Goal: Find specific fact

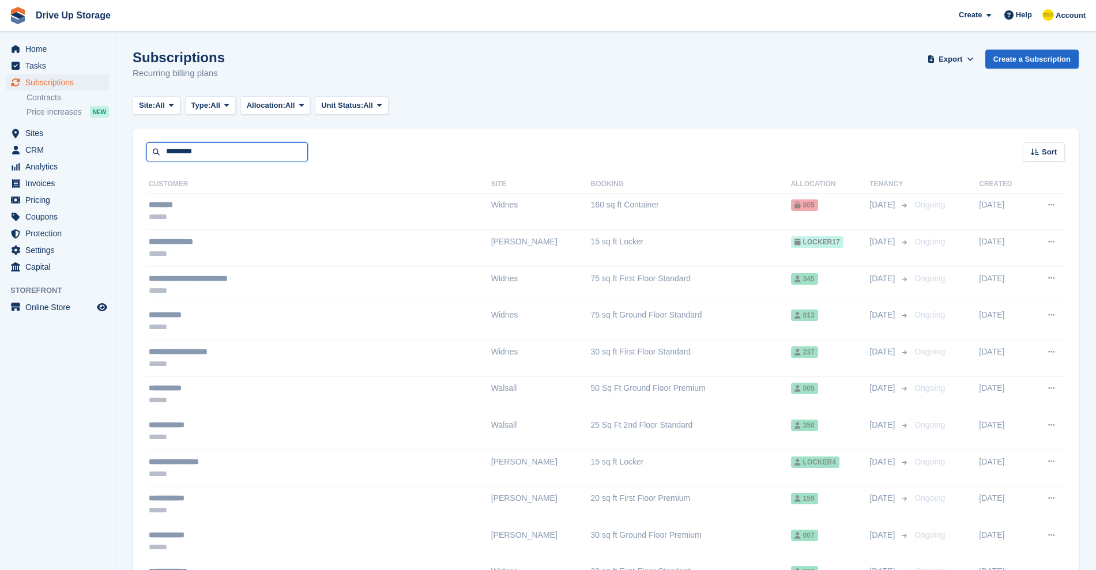
type input "*********"
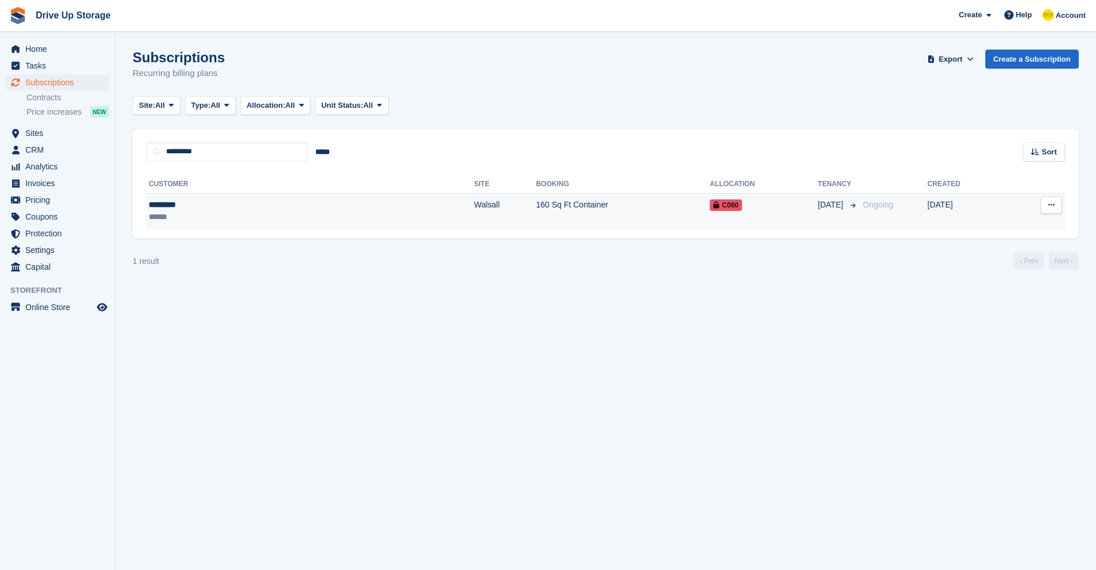
drag, startPoint x: 471, startPoint y: 219, endPoint x: 468, endPoint y: 226, distance: 7.2
click at [536, 220] on td "160 Sq Ft Container" at bounding box center [623, 211] width 174 height 36
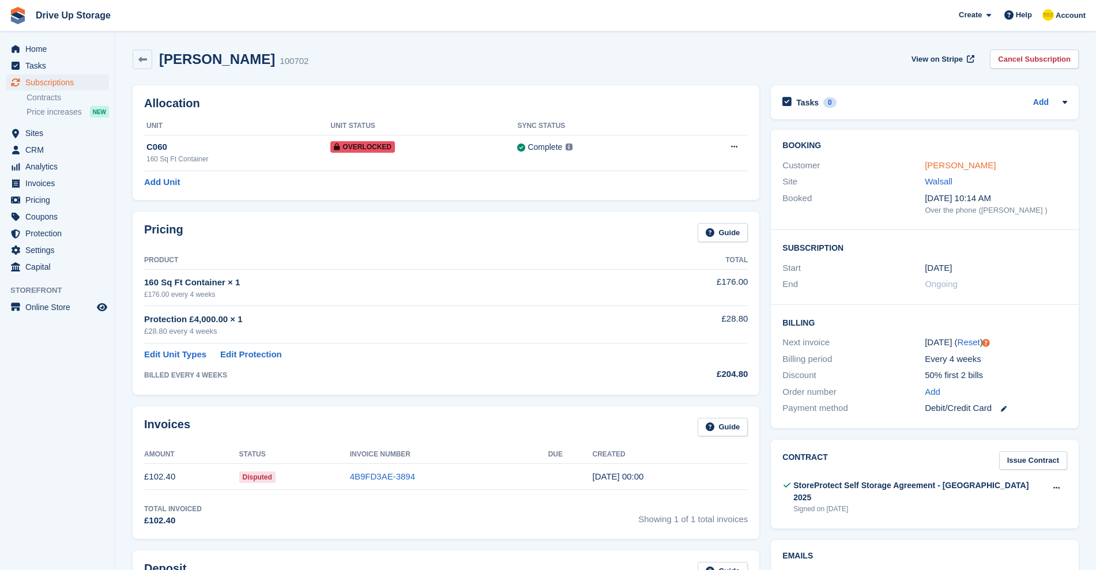
click at [955, 166] on link "[PERSON_NAME]" at bounding box center [960, 165] width 71 height 10
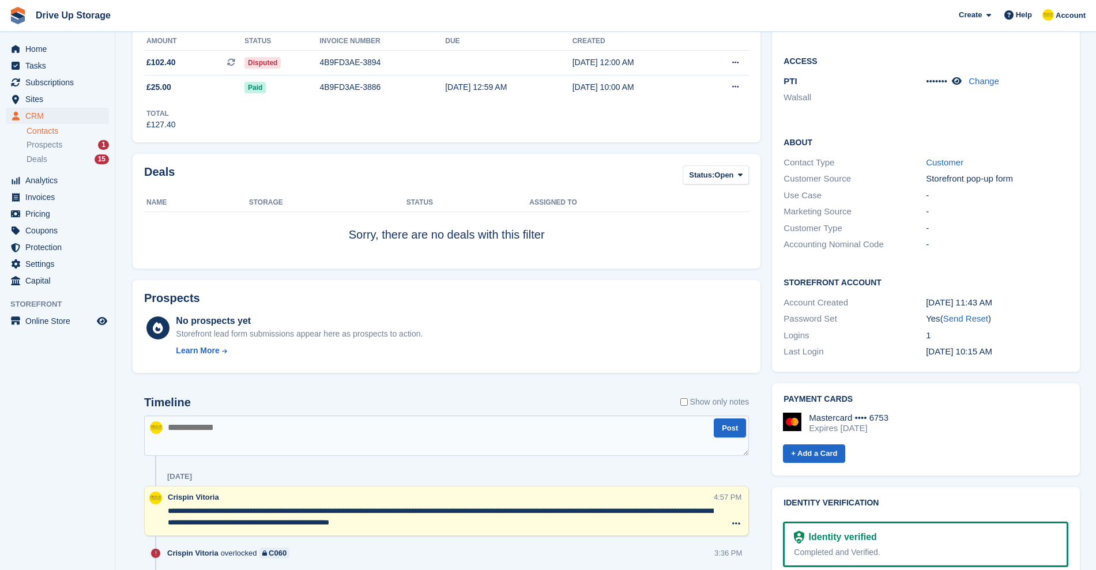
scroll to position [319, 0]
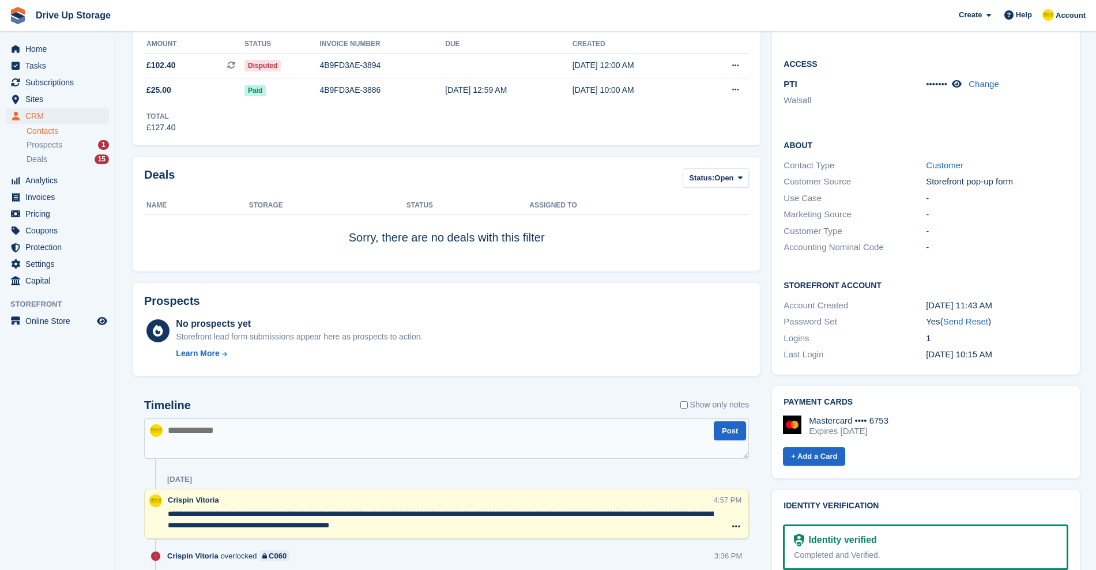
drag, startPoint x: 892, startPoint y: 410, endPoint x: 825, endPoint y: 410, distance: 66.3
click at [799, 416] on div "Mastercard •••• 6753 Expires [DATE]" at bounding box center [926, 426] width 286 height 21
click at [892, 416] on div "Mastercard •••• 6753 Expires [DATE]" at bounding box center [926, 426] width 286 height 21
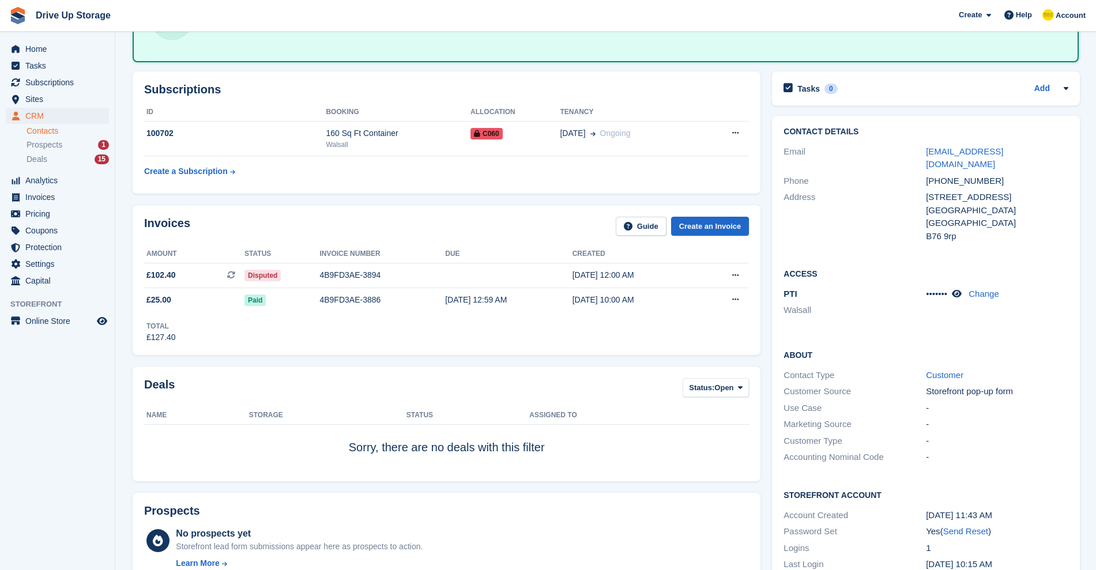
scroll to position [103, 0]
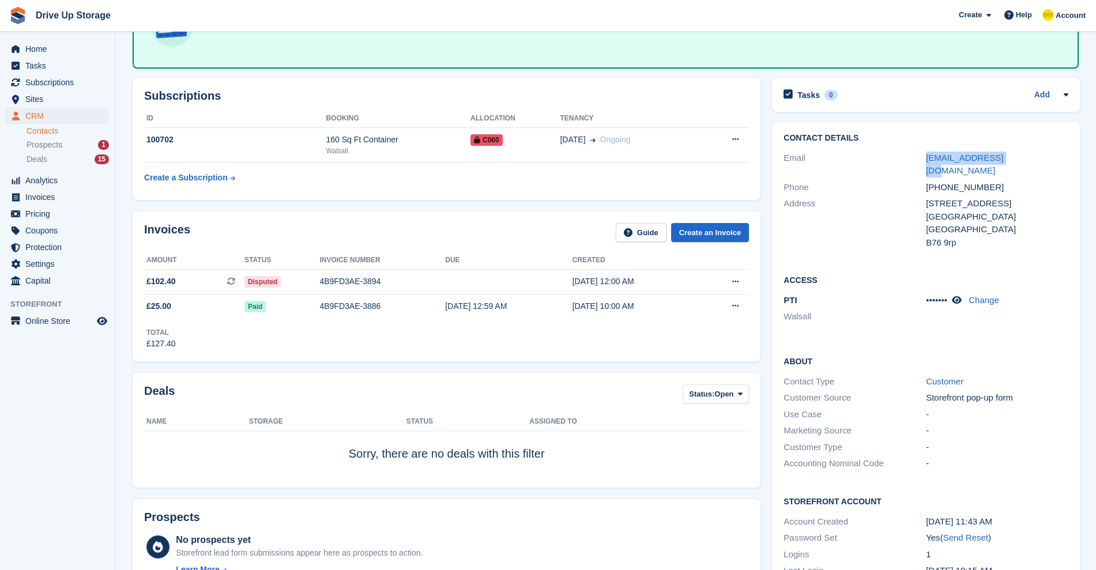
drag, startPoint x: 1013, startPoint y: 158, endPoint x: 921, endPoint y: 158, distance: 92.9
click at [921, 158] on div "Email [EMAIL_ADDRESS][DOMAIN_NAME]" at bounding box center [926, 164] width 285 height 29
copy div "[EMAIL_ADDRESS][DOMAIN_NAME]"
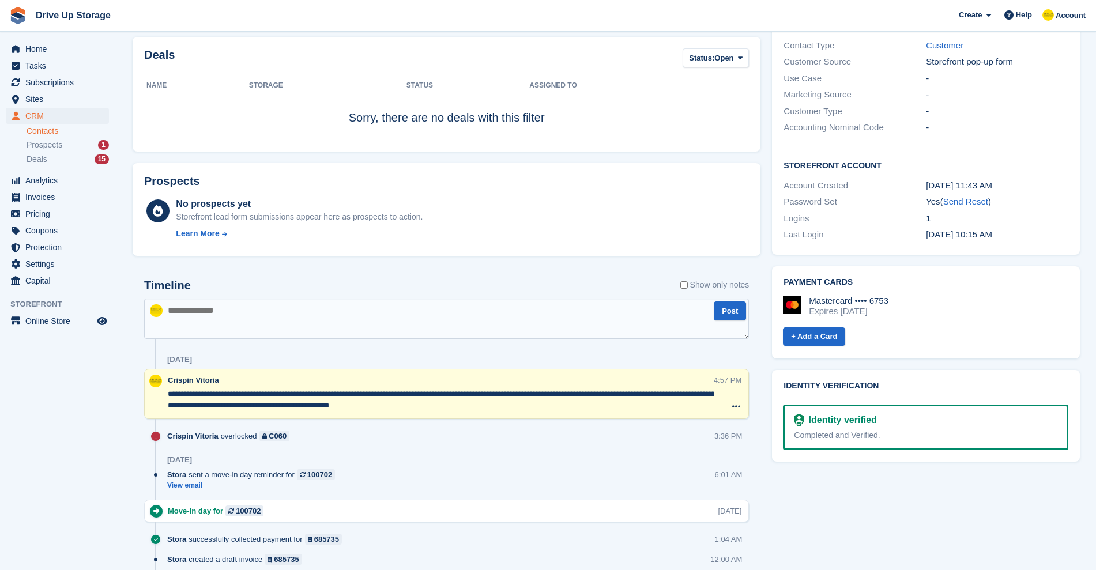
drag, startPoint x: 897, startPoint y: 286, endPoint x: 810, endPoint y: 283, distance: 86.6
click at [810, 296] on div "Mastercard •••• 6753 Expires [DATE]" at bounding box center [926, 306] width 286 height 21
copy div "Mastercard •••• 6753"
